Goal: Check status: Check status

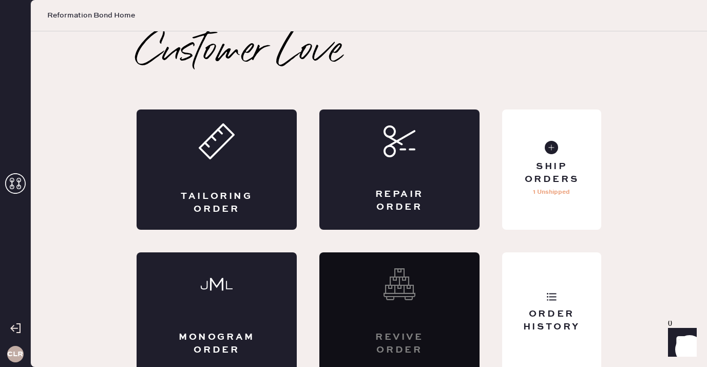
click at [19, 177] on icon at bounding box center [15, 183] width 21 height 21
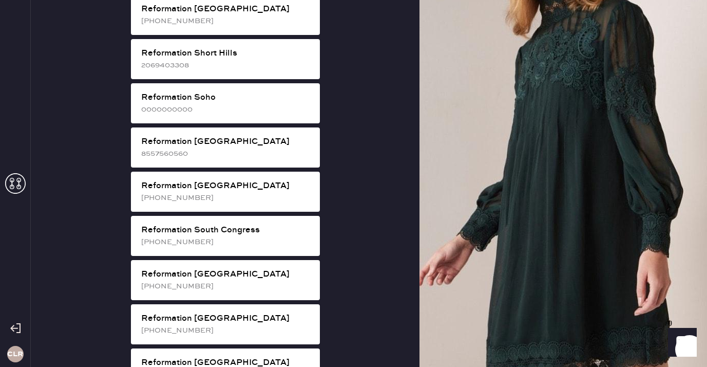
scroll to position [1896, 0]
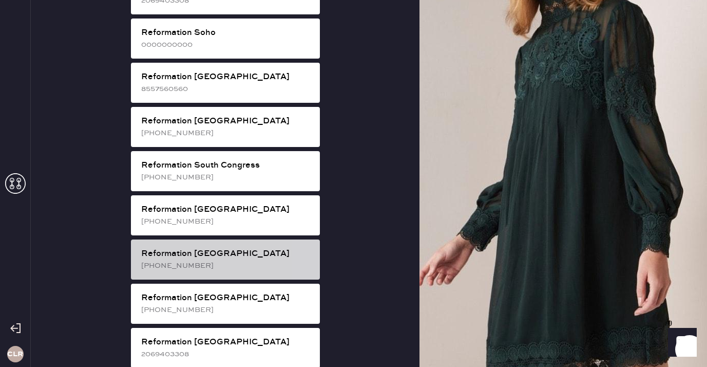
click at [224, 248] on div "Reformation [GEOGRAPHIC_DATA]" at bounding box center [226, 254] width 171 height 12
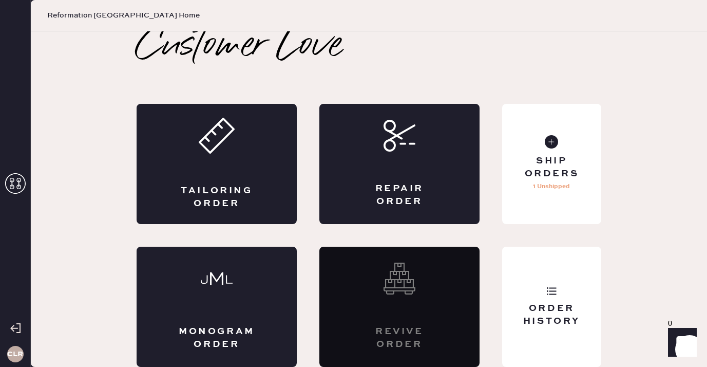
scroll to position [6, 0]
click at [578, 286] on div "Order History" at bounding box center [551, 307] width 99 height 120
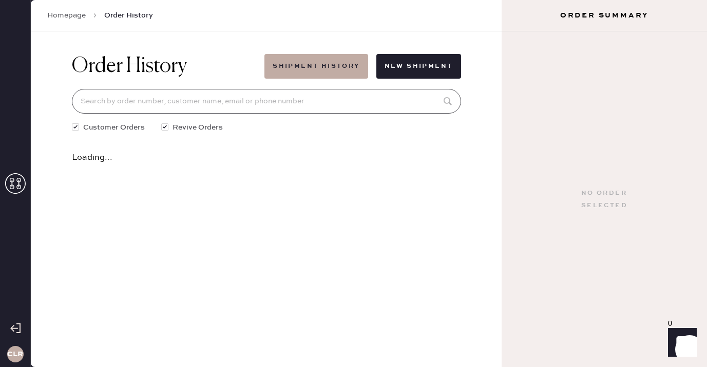
click at [257, 108] on input at bounding box center [266, 101] width 389 height 25
paste input "[EMAIL_ADDRESS][DOMAIN_NAME]"
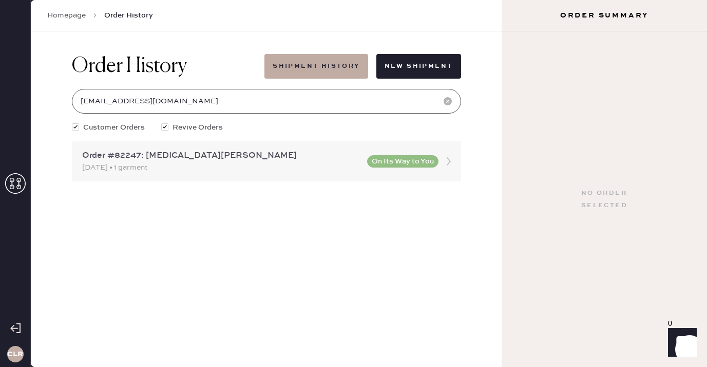
type input "[EMAIL_ADDRESS][DOMAIN_NAME]"
click at [155, 148] on div "Order #82247: [MEDICAL_DATA][PERSON_NAME] [DATE] • 1 garment On Its Way to You" at bounding box center [266, 161] width 389 height 40
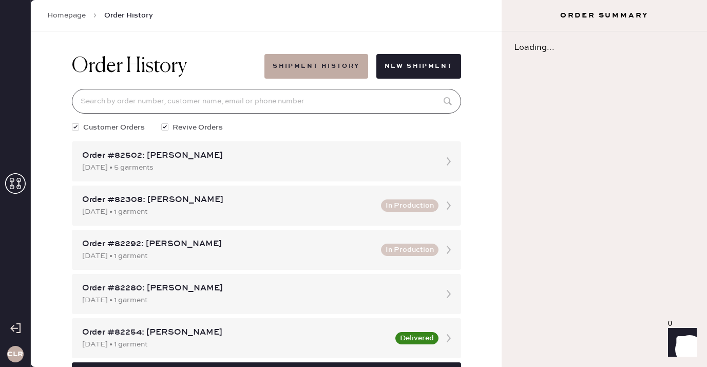
click at [167, 94] on input at bounding box center [266, 101] width 389 height 25
paste input "[EMAIL_ADDRESS][DOMAIN_NAME]"
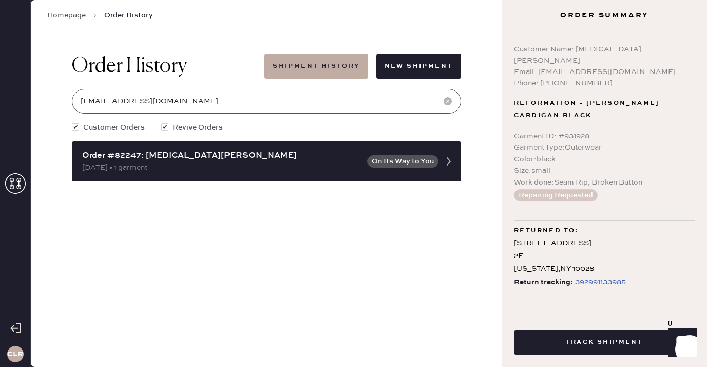
type input "[EMAIL_ADDRESS][DOMAIN_NAME]"
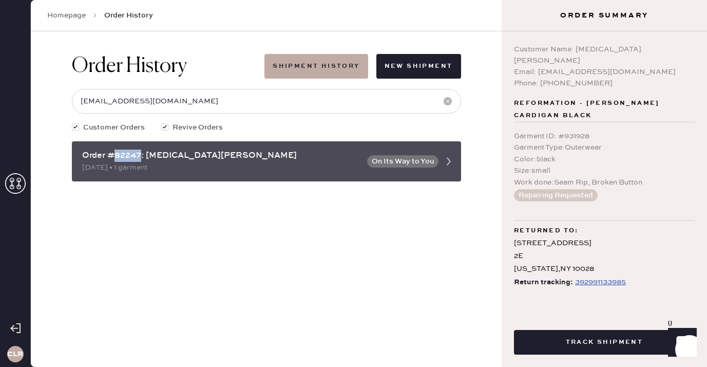
drag, startPoint x: 141, startPoint y: 155, endPoint x: 115, endPoint y: 155, distance: 26.2
click at [115, 155] on div "Order #82247: [MEDICAL_DATA][PERSON_NAME]" at bounding box center [221, 155] width 279 height 12
copy div "82247"
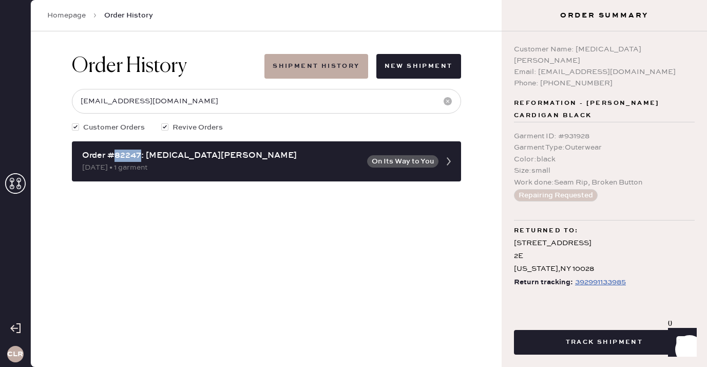
click at [129, 197] on div "Order History Shipment History New Shipment [EMAIL_ADDRESS][DOMAIN_NAME] Custom…" at bounding box center [267, 117] width 406 height 173
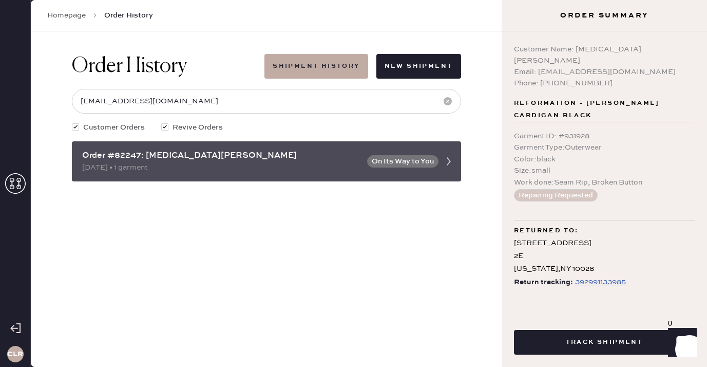
click at [128, 155] on div "Order #82247: [MEDICAL_DATA][PERSON_NAME]" at bounding box center [221, 155] width 279 height 12
copy div "82247"
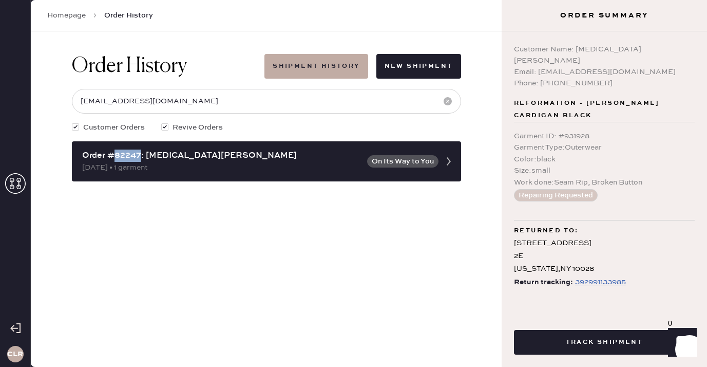
click at [13, 186] on use at bounding box center [15, 183] width 21 height 21
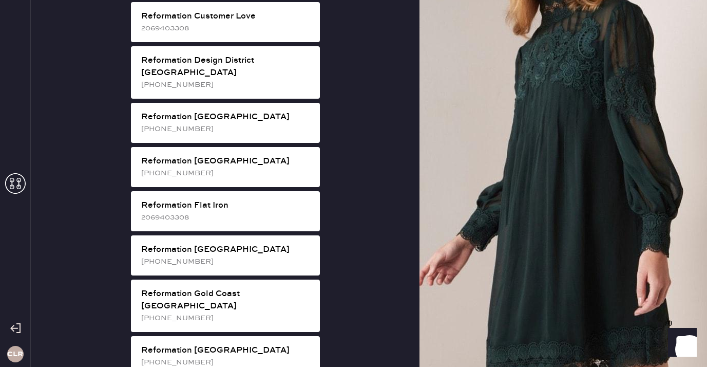
scroll to position [538, 0]
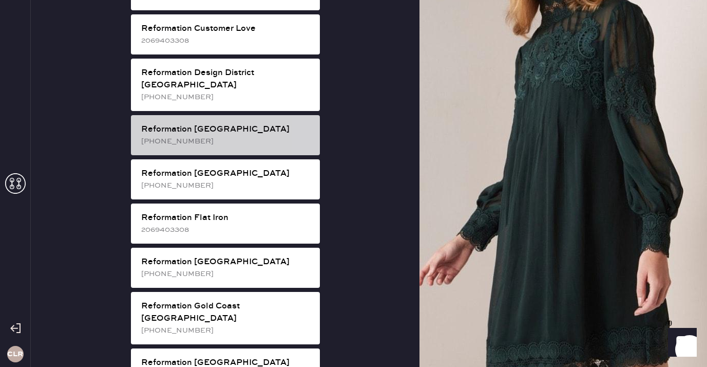
click at [249, 123] on div "Reformation [GEOGRAPHIC_DATA] [PHONE_NUMBER]" at bounding box center [225, 135] width 189 height 40
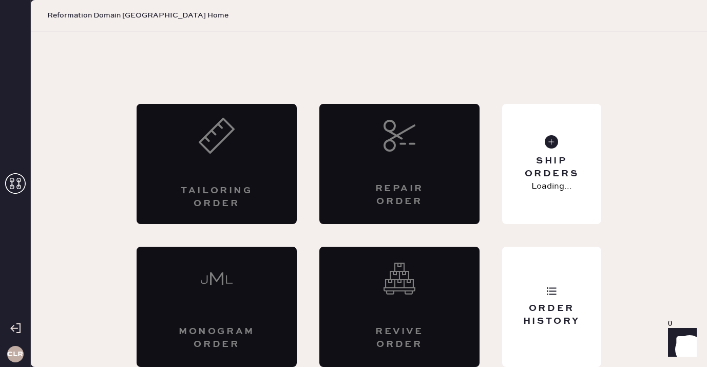
scroll to position [6, 0]
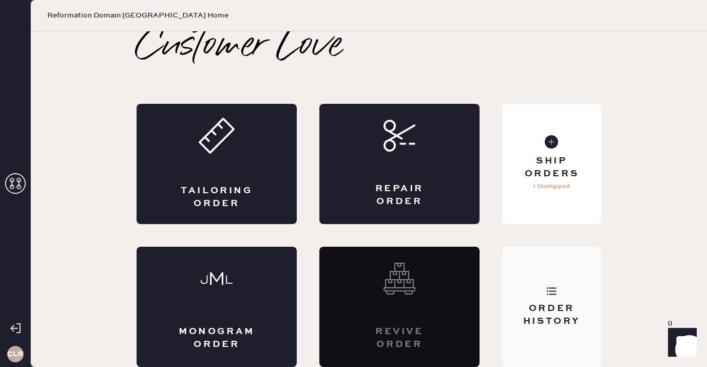
click at [560, 295] on div "Order History" at bounding box center [551, 307] width 99 height 120
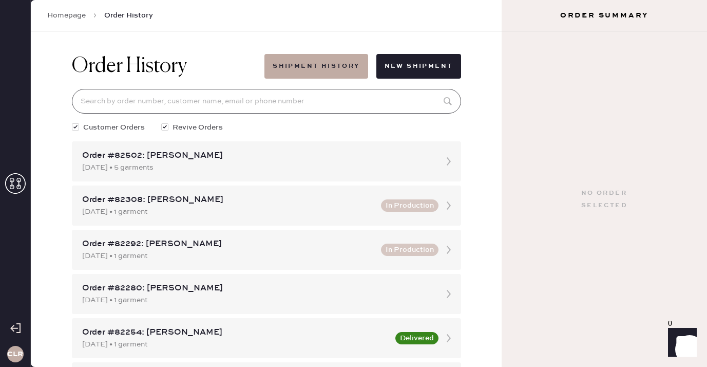
click at [280, 101] on input at bounding box center [266, 101] width 389 height 25
paste input "81746"
type input "81746"
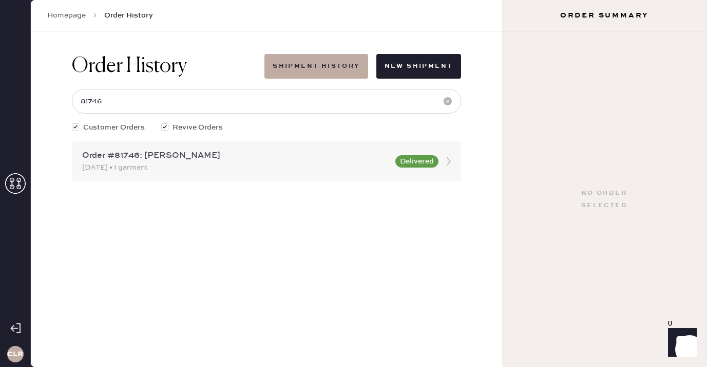
click at [160, 171] on div "[DATE] • 1 garment" at bounding box center [235, 167] width 307 height 11
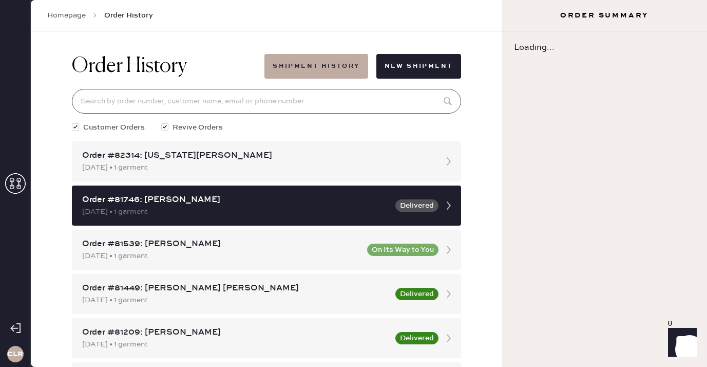
click at [174, 108] on input at bounding box center [266, 101] width 389 height 25
paste input "81746"
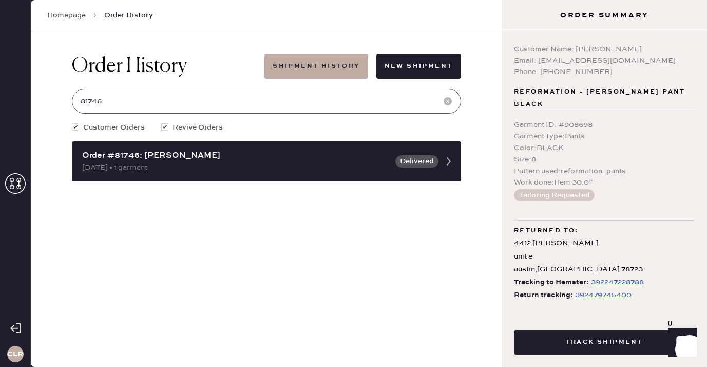
type input "81746"
click at [593, 289] on div "392479745400" at bounding box center [603, 295] width 56 height 12
